Goal: Task Accomplishment & Management: Manage account settings

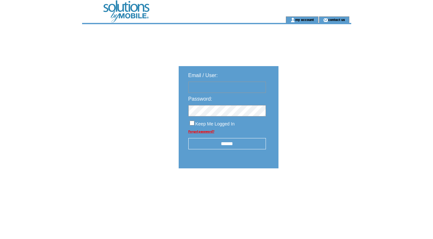
type input "********"
click at [237, 140] on input "******" at bounding box center [227, 143] width 78 height 11
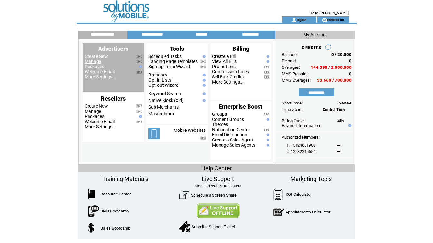
click at [98, 62] on link "Manage" at bounding box center [93, 61] width 16 height 5
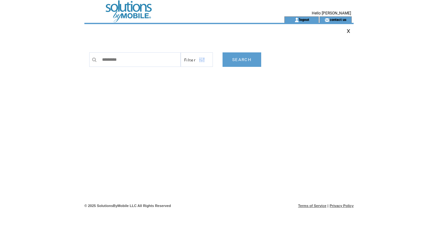
type input "**********"
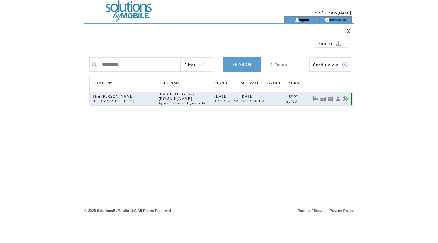
click at [324, 100] on link at bounding box center [323, 98] width 6 height 5
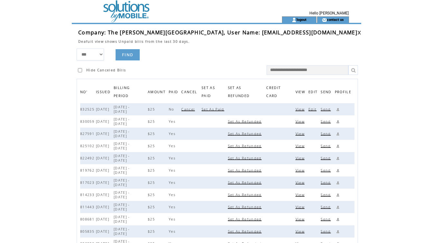
click at [218, 112] on span "Set As Paid" at bounding box center [214, 109] width 24 height 5
click at [358, 32] on link at bounding box center [360, 33] width 4 height 4
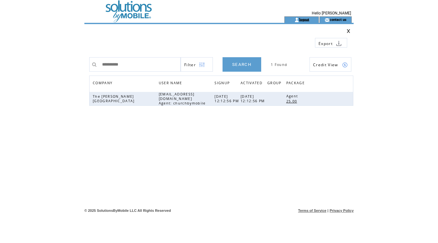
click at [304, 20] on link "logout" at bounding box center [304, 19] width 10 height 4
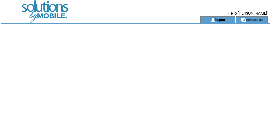
click at [33, 43] on div at bounding box center [135, 104] width 269 height 161
click at [48, 13] on td at bounding box center [89, 8] width 177 height 16
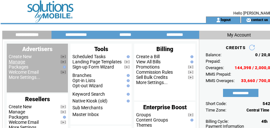
click at [14, 61] on link "Manage" at bounding box center [17, 61] width 16 height 5
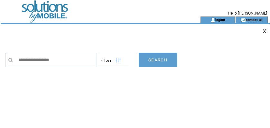
drag, startPoint x: 131, startPoint y: 36, endPoint x: 82, endPoint y: 62, distance: 55.5
click at [132, 36] on td at bounding box center [105, 38] width 197 height 10
click at [56, 61] on input "text" at bounding box center [56, 59] width 82 height 14
paste input "**********"
type input "**********"
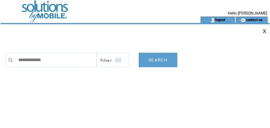
click at [153, 61] on link "SEARCH" at bounding box center [158, 59] width 39 height 14
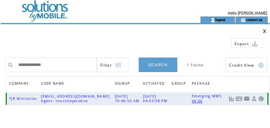
click at [236, 99] on link at bounding box center [239, 98] width 6 height 5
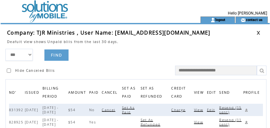
click at [184, 109] on span "Charge" at bounding box center [179, 109] width 16 height 5
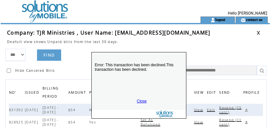
drag, startPoint x: 146, startPoint y: 100, endPoint x: 146, endPoint y: 54, distance: 46.4
click at [149, 56] on p "Error: This transaction has been declined.This transaction has been declined." at bounding box center [139, 75] width 94 height 39
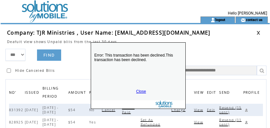
click at [140, 90] on link "Close" at bounding box center [141, 91] width 10 height 5
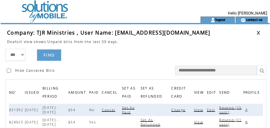
click at [258, 32] on link at bounding box center [259, 33] width 4 height 4
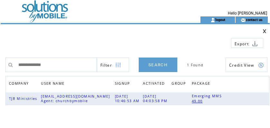
drag, startPoint x: 178, startPoint y: 34, endPoint x: 175, endPoint y: 34, distance: 3.2
click at [178, 34] on td at bounding box center [105, 40] width 197 height 14
drag, startPoint x: 81, startPoint y: 62, endPoint x: -44, endPoint y: 56, distance: 125.4
click at [0, 56] on html "**********" at bounding box center [135, 64] width 270 height 128
paste input "text"
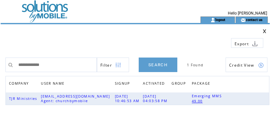
type input "**********"
click at [153, 64] on link "SEARCH" at bounding box center [158, 64] width 39 height 14
click at [238, 100] on link at bounding box center [239, 98] width 6 height 5
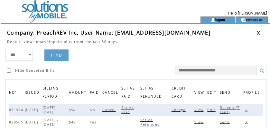
click at [182, 110] on span "Charge" at bounding box center [180, 109] width 16 height 5
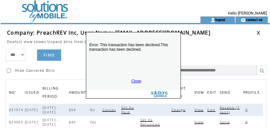
drag, startPoint x: 160, startPoint y: 116, endPoint x: 162, endPoint y: 38, distance: 78.0
click at [162, 38] on p "Error: This transaction has been declined.This transaction has been declined." at bounding box center [133, 55] width 94 height 39
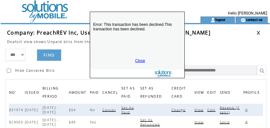
click at [139, 60] on link "Close" at bounding box center [140, 60] width 10 height 5
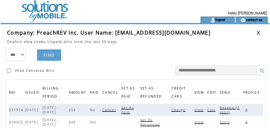
click at [228, 108] on span "Resend (7 sent)" at bounding box center [230, 109] width 20 height 9
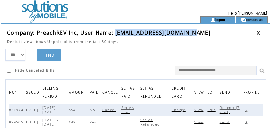
drag, startPoint x: 114, startPoint y: 33, endPoint x: 192, endPoint y: 34, distance: 78.0
click at [192, 34] on td "Company: PreachREV Inc, User Name: info@findgraceglobal.org" at bounding box center [132, 32] width 250 height 7
copy span "info@findgraceglobal.org"
click at [249, 110] on link at bounding box center [246, 110] width 6 height 6
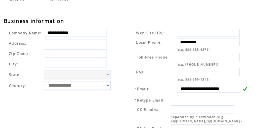
scroll to position [215, 0]
drag, startPoint x: 127, startPoint y: 25, endPoint x: 178, endPoint y: 32, distance: 51.3
click at [127, 25] on div "**********" at bounding box center [138, 8] width 269 height 336
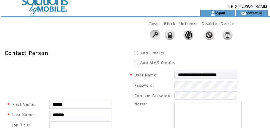
scroll to position [0, 0]
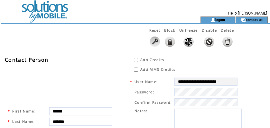
click at [44, 14] on td at bounding box center [89, 8] width 177 height 16
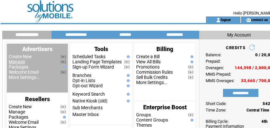
click at [12, 62] on link "Manage" at bounding box center [17, 61] width 16 height 5
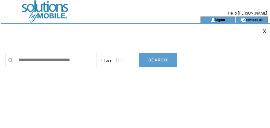
scroll to position [0, 1]
type input "**********"
click at [161, 59] on link "SEARCH" at bounding box center [158, 59] width 39 height 14
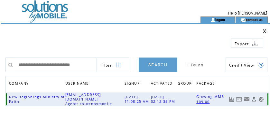
click at [240, 98] on link at bounding box center [239, 98] width 6 height 5
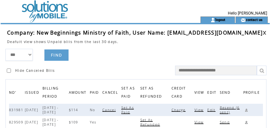
click at [185, 110] on span "Charge" at bounding box center [180, 109] width 16 height 5
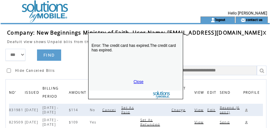
drag, startPoint x: 146, startPoint y: 95, endPoint x: 145, endPoint y: 29, distance: 66.0
click at [145, 37] on p "Error: The credit card has expired.The credit card has expired." at bounding box center [136, 56] width 94 height 39
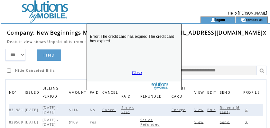
click at [137, 71] on link "Close" at bounding box center [137, 72] width 10 height 5
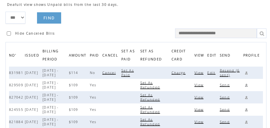
scroll to position [40, 0]
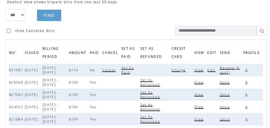
click at [200, 82] on span "View" at bounding box center [200, 82] width 11 height 5
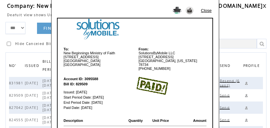
scroll to position [26, 0]
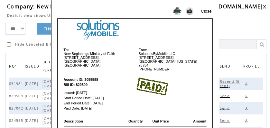
click at [207, 11] on link "Close" at bounding box center [206, 11] width 11 height 5
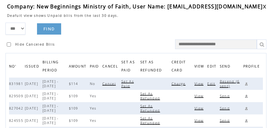
click at [203, 108] on span "View" at bounding box center [200, 108] width 11 height 5
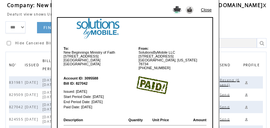
scroll to position [26, 0]
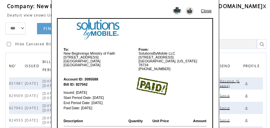
click at [204, 11] on link "Close" at bounding box center [206, 10] width 11 height 5
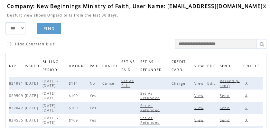
click at [200, 121] on span "View" at bounding box center [200, 120] width 11 height 5
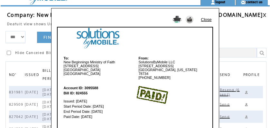
scroll to position [0, 0]
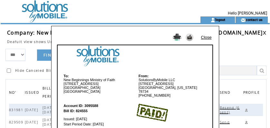
click at [206, 37] on link "Close" at bounding box center [206, 37] width 11 height 5
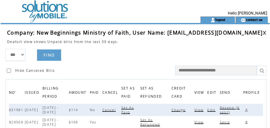
drag, startPoint x: 113, startPoint y: 54, endPoint x: 193, endPoint y: 51, distance: 79.9
click at [115, 53] on form "*** **** ****** FIND Hide Canceled Bills" at bounding box center [137, 62] width 264 height 26
click at [263, 33] on link at bounding box center [265, 33] width 4 height 4
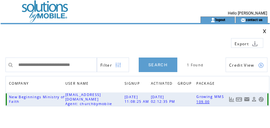
click at [240, 99] on link at bounding box center [239, 98] width 6 height 5
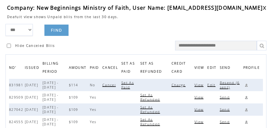
scroll to position [42, 0]
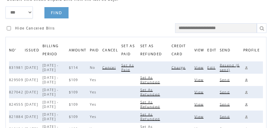
click at [181, 66] on span "Charge" at bounding box center [180, 67] width 16 height 5
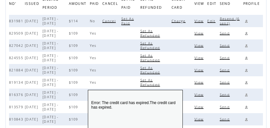
scroll to position [94, 0]
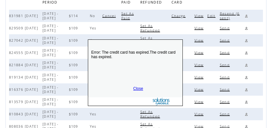
drag, startPoint x: 155, startPoint y: 108, endPoint x: 154, endPoint y: 57, distance: 50.9
click at [155, 56] on p "Error: The credit card has expired.The credit card has expired." at bounding box center [135, 62] width 94 height 39
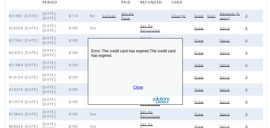
click at [138, 87] on link "Close" at bounding box center [138, 87] width 10 height 5
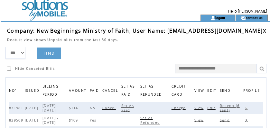
scroll to position [0, 0]
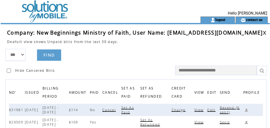
click at [263, 32] on link at bounding box center [265, 33] width 4 height 4
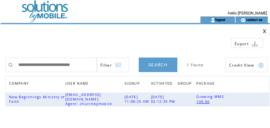
drag, startPoint x: 13, startPoint y: 65, endPoint x: 79, endPoint y: 64, distance: 66.0
drag, startPoint x: 79, startPoint y: 64, endPoint x: 42, endPoint y: 65, distance: 37.4
click at [44, 65] on input "**********" at bounding box center [56, 64] width 82 height 14
drag, startPoint x: 17, startPoint y: 65, endPoint x: 117, endPoint y: 63, distance: 99.5
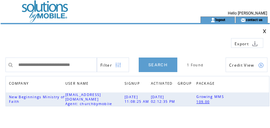
click at [117, 63] on tr "**********" at bounding box center [136, 64] width 262 height 14
paste input "text"
type input "**********"
click at [162, 64] on link "SEARCH" at bounding box center [158, 64] width 39 height 14
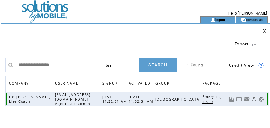
click at [239, 96] on link at bounding box center [239, 98] width 6 height 5
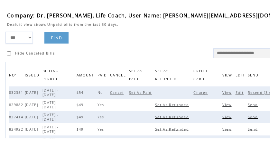
scroll to position [29, 0]
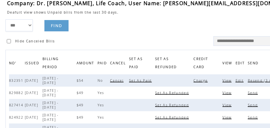
click at [194, 80] on span "Charge" at bounding box center [202, 80] width 16 height 5
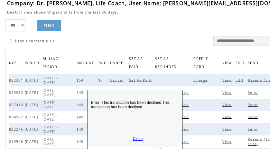
click at [138, 127] on link "Close" at bounding box center [138, 138] width 10 height 5
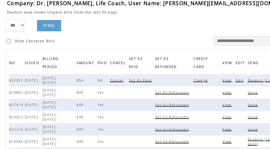
click at [248, 78] on span "Resend (3 sent)" at bounding box center [264, 80] width 33 height 5
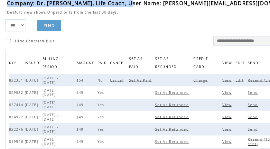
scroll to position [24, 0]
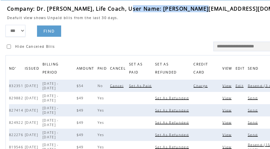
drag, startPoint x: 126, startPoint y: 2, endPoint x: 209, endPoint y: 11, distance: 84.2
click at [209, 11] on td "Company: Dr. Sid, Life Coach, User Name: sidneypmalone@yahoo.com" at bounding box center [155, 8] width 297 height 7
copy span "[EMAIL_ADDRESS][DOMAIN_NAME]"
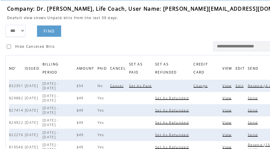
drag, startPoint x: 126, startPoint y: 29, endPoint x: 126, endPoint y: 68, distance: 38.6
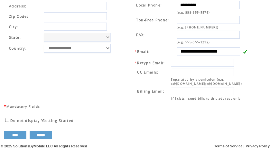
scroll to position [263, 0]
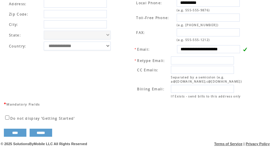
click at [121, 39] on td "**********" at bounding box center [64, 43] width 118 height 113
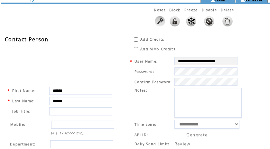
scroll to position [0, 0]
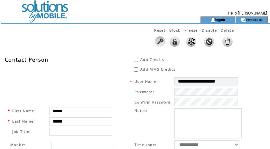
click at [43, 6] on td at bounding box center [89, 8] width 177 height 16
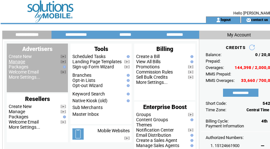
click at [17, 61] on link "Manage" at bounding box center [17, 61] width 16 height 5
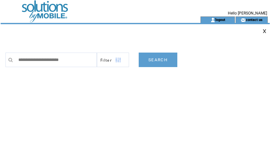
type input "**********"
click at [163, 59] on link "SEARCH" at bounding box center [158, 59] width 39 height 14
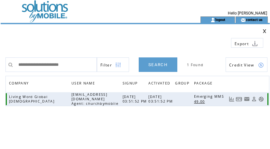
click at [238, 98] on link at bounding box center [239, 98] width 6 height 5
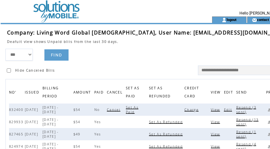
click at [185, 110] on span "Charge" at bounding box center [193, 109] width 16 height 5
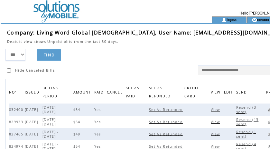
click at [211, 110] on span "View" at bounding box center [216, 109] width 11 height 5
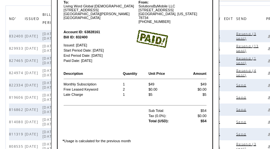
scroll to position [76, 0]
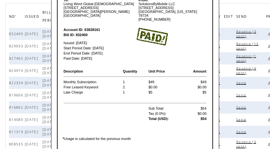
click at [137, 55] on table "Account ID: 63828161 Bill ID: 832400 Issued: Sep 08, 2025 Start Period Date: Se…" at bounding box center [135, 45] width 145 height 46
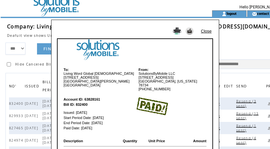
scroll to position [0, 0]
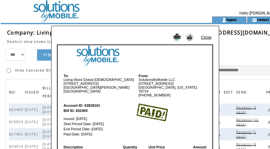
click at [205, 38] on link "Close" at bounding box center [206, 37] width 11 height 5
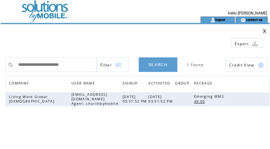
drag, startPoint x: 83, startPoint y: 62, endPoint x: 1, endPoint y: 53, distance: 82.6
click at [0, 56] on html "**********" at bounding box center [135, 74] width 270 height 149
type input "**********"
click at [154, 66] on link "SEARCH" at bounding box center [158, 64] width 39 height 14
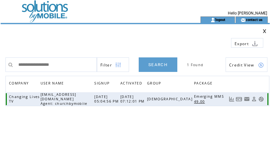
click at [237, 101] on link at bounding box center [239, 98] width 6 height 5
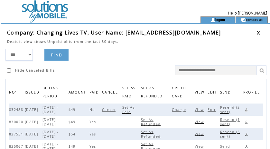
click at [177, 109] on span "Charge" at bounding box center [180, 109] width 16 height 5
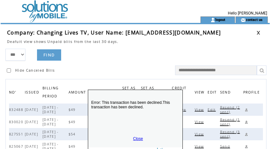
click at [136, 138] on link "Close" at bounding box center [138, 138] width 10 height 5
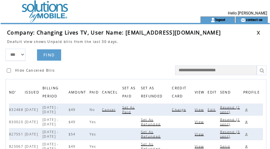
click at [214, 109] on span "Edit" at bounding box center [213, 109] width 10 height 5
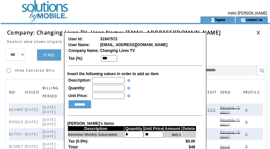
click at [101, 80] on input "text" at bounding box center [108, 80] width 32 height 6
type input "**********"
type input "*"
click at [79, 106] on input "********" at bounding box center [80, 104] width 23 height 8
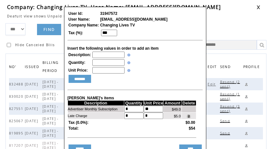
scroll to position [50, 0]
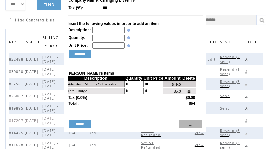
click at [186, 128] on input "****" at bounding box center [190, 123] width 23 height 8
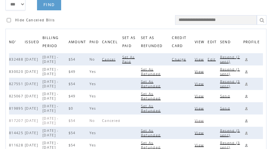
click at [225, 59] on span "Resend (2 sent)" at bounding box center [230, 59] width 20 height 9
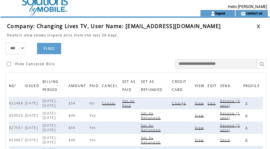
scroll to position [2, 0]
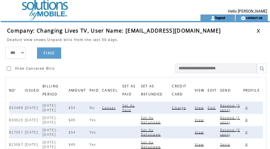
click at [145, 44] on td at bounding box center [132, 44] width 250 height 5
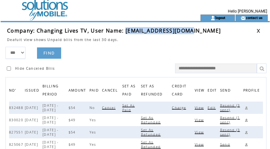
drag, startPoint x: 125, startPoint y: 30, endPoint x: 193, endPoint y: 30, distance: 68.0
click at [193, 30] on span "Company: Changing Lives TV, User Name: brosam2000@yahoo.com" at bounding box center [114, 30] width 214 height 7
copy span "brosam2000@yahoo.com"
click at [248, 107] on link at bounding box center [246, 108] width 6 height 6
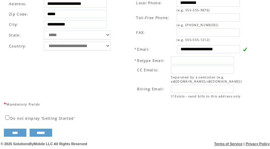
scroll to position [263, 0]
click at [119, 43] on td "**********" at bounding box center [64, 43] width 118 height 113
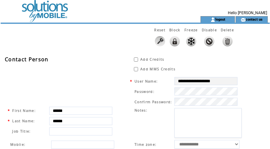
scroll to position [0, 0]
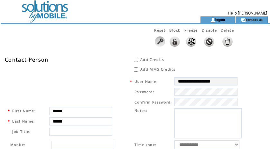
click at [49, 13] on td at bounding box center [89, 8] width 177 height 16
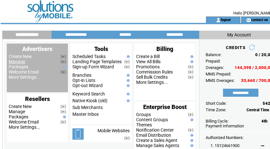
click at [19, 63] on link "Manage" at bounding box center [17, 61] width 16 height 5
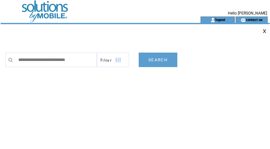
type input "**********"
click at [158, 60] on link "SEARCH" at bounding box center [158, 59] width 39 height 14
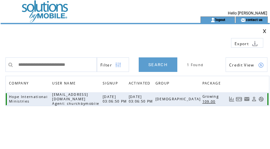
click at [237, 100] on link at bounding box center [239, 98] width 6 height 5
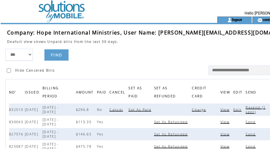
click at [192, 110] on span "Charge" at bounding box center [200, 109] width 16 height 5
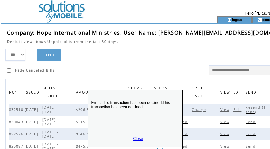
click at [138, 138] on link "Close" at bounding box center [138, 138] width 10 height 5
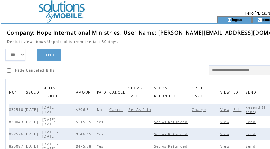
click at [246, 109] on span "Resend (1 sent)" at bounding box center [256, 109] width 20 height 9
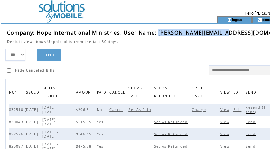
drag, startPoint x: 156, startPoint y: 33, endPoint x: 224, endPoint y: 33, distance: 68.3
click at [224, 33] on td "Company: Hope International Ministries, User Name: ronkutinsky@gmail.com" at bounding box center [153, 32] width 292 height 7
copy span "ronkutinsky@gmail.com"
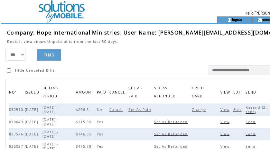
drag, startPoint x: 167, startPoint y: 48, endPoint x: 210, endPoint y: 45, distance: 43.2
click at [171, 43] on tbody "Company: Hope International Ministries, User Name: ronkutinsky@gmail.com Deaful…" at bounding box center [155, 39] width 296 height 20
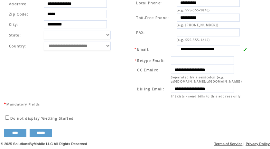
scroll to position [263, 0]
drag, startPoint x: 179, startPoint y: 84, endPoint x: 249, endPoint y: 88, distance: 70.0
click at [121, 55] on td "**********" at bounding box center [64, 43] width 118 height 113
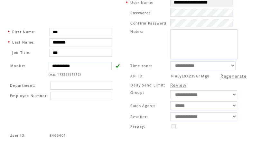
scroll to position [0, 0]
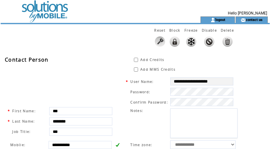
click at [50, 12] on td at bounding box center [89, 8] width 177 height 16
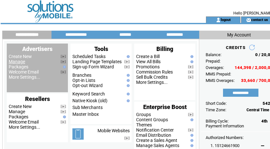
drag, startPoint x: 12, startPoint y: 63, endPoint x: 19, endPoint y: 63, distance: 6.8
click at [12, 63] on link "Manage" at bounding box center [17, 61] width 16 height 5
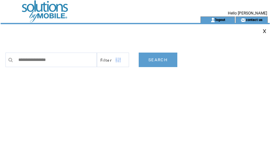
type input "**********"
click at [159, 59] on link "SEARCH" at bounding box center [158, 59] width 39 height 14
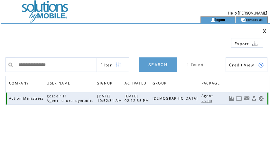
click at [232, 100] on link at bounding box center [231, 98] width 5 height 5
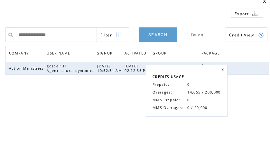
scroll to position [31, 0]
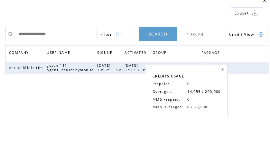
click at [222, 69] on link at bounding box center [223, 69] width 3 height 3
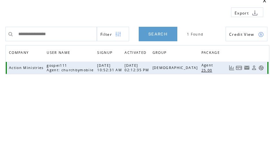
click at [239, 68] on link at bounding box center [239, 67] width 6 height 5
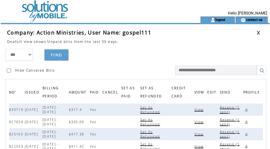
click at [201, 110] on span "View" at bounding box center [200, 109] width 11 height 5
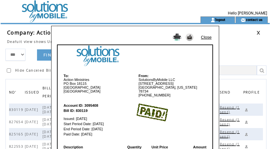
click at [205, 37] on link "Close" at bounding box center [206, 37] width 11 height 5
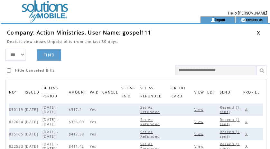
click at [221, 21] on link "logout" at bounding box center [220, 19] width 10 height 4
